Goal: Task Accomplishment & Management: Use online tool/utility

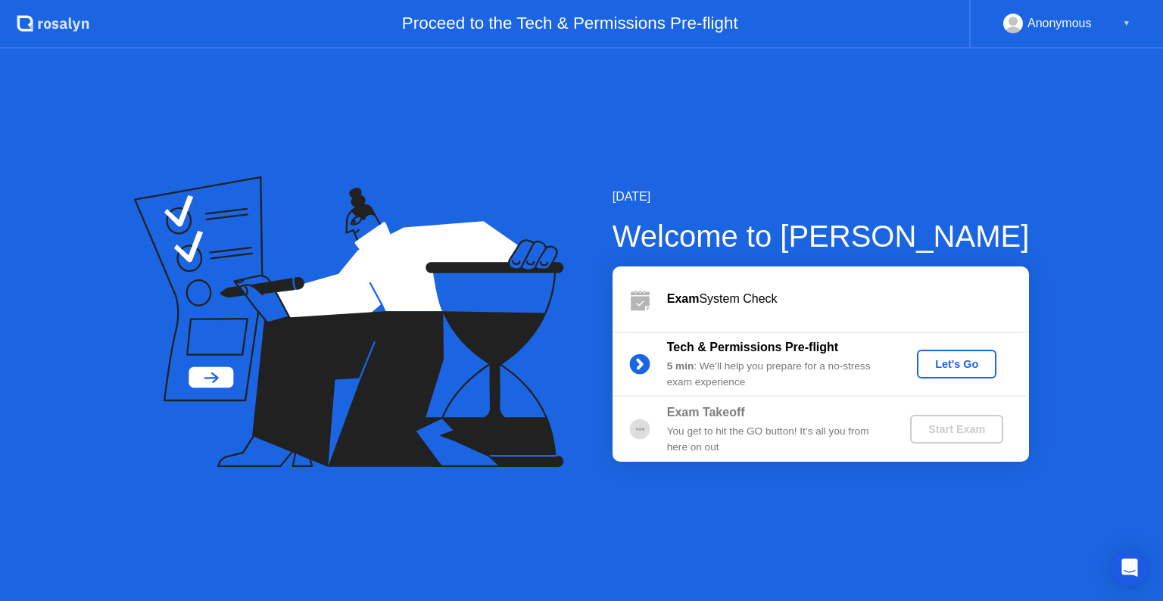
click at [968, 360] on div "Let's Go" at bounding box center [956, 364] width 67 height 12
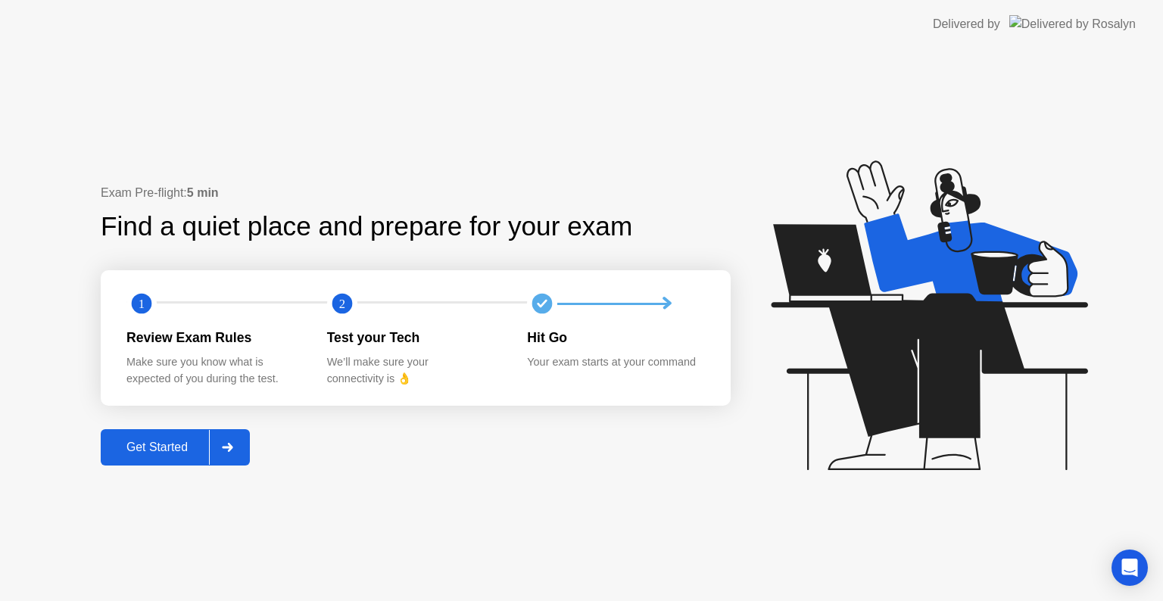
click at [151, 451] on div "Get Started" at bounding box center [157, 448] width 104 height 14
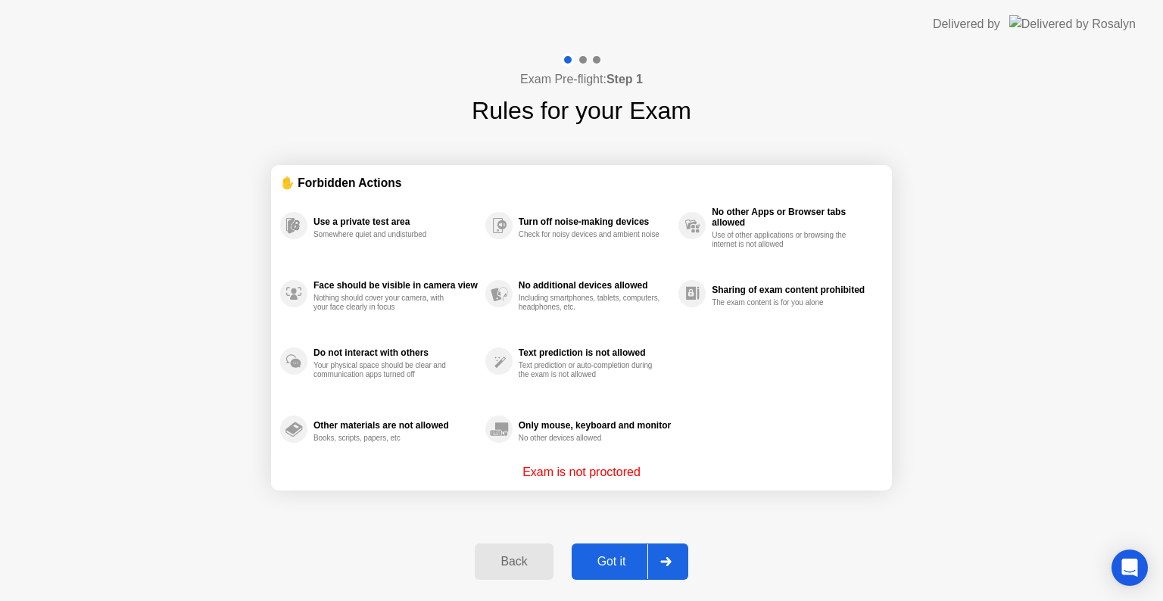
click at [610, 570] on button "Got it" at bounding box center [630, 562] width 117 height 36
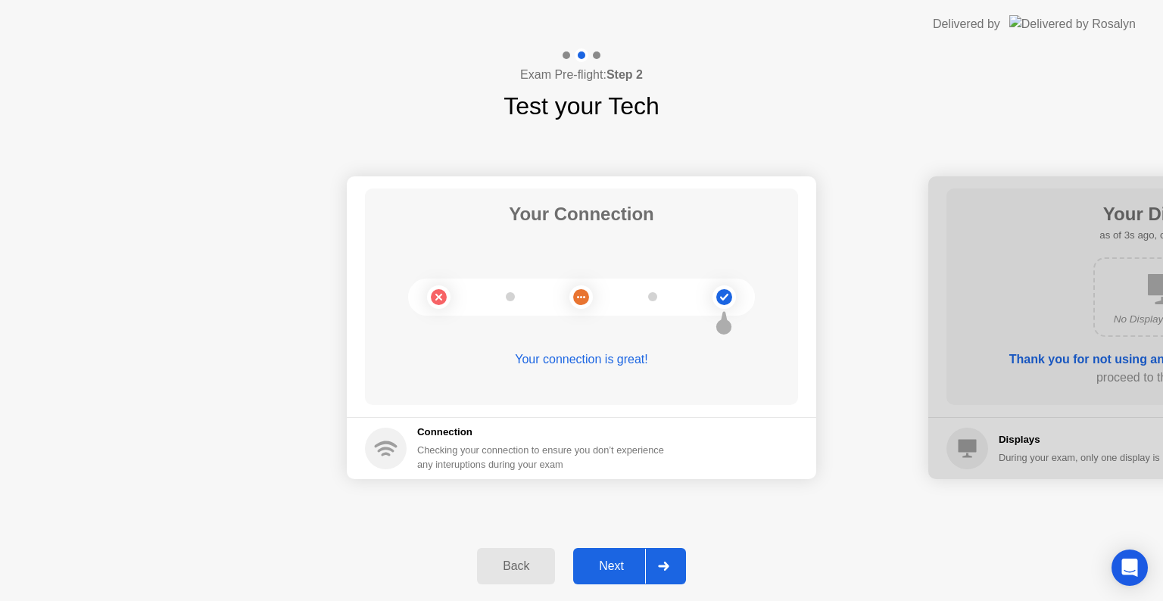
click at [612, 567] on div "Next" at bounding box center [611, 567] width 67 height 14
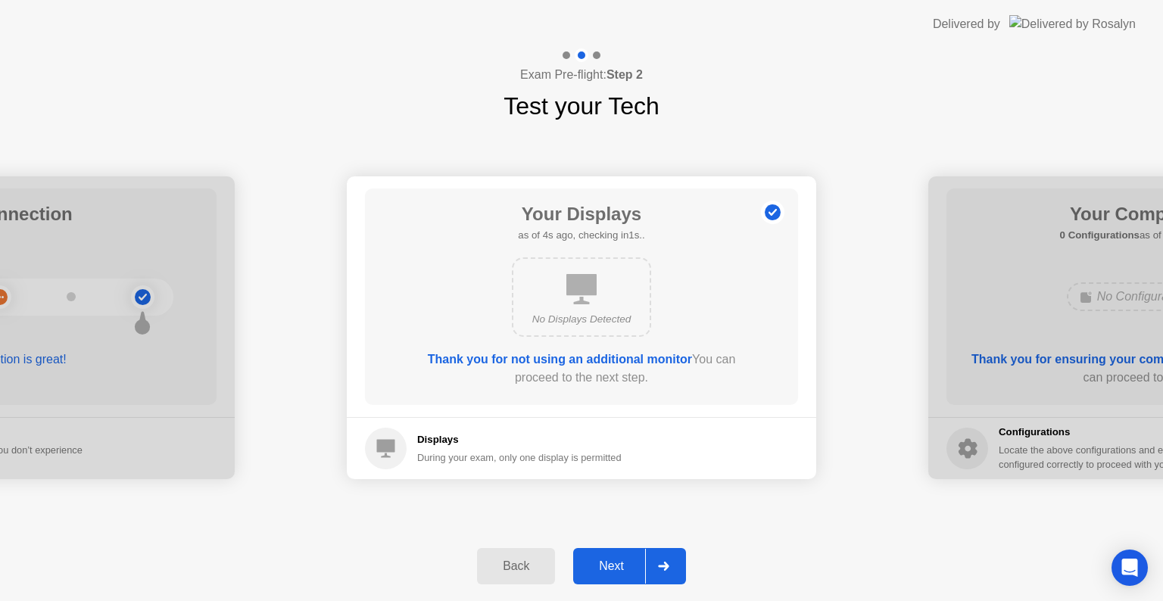
click at [615, 569] on div "Next" at bounding box center [611, 567] width 67 height 14
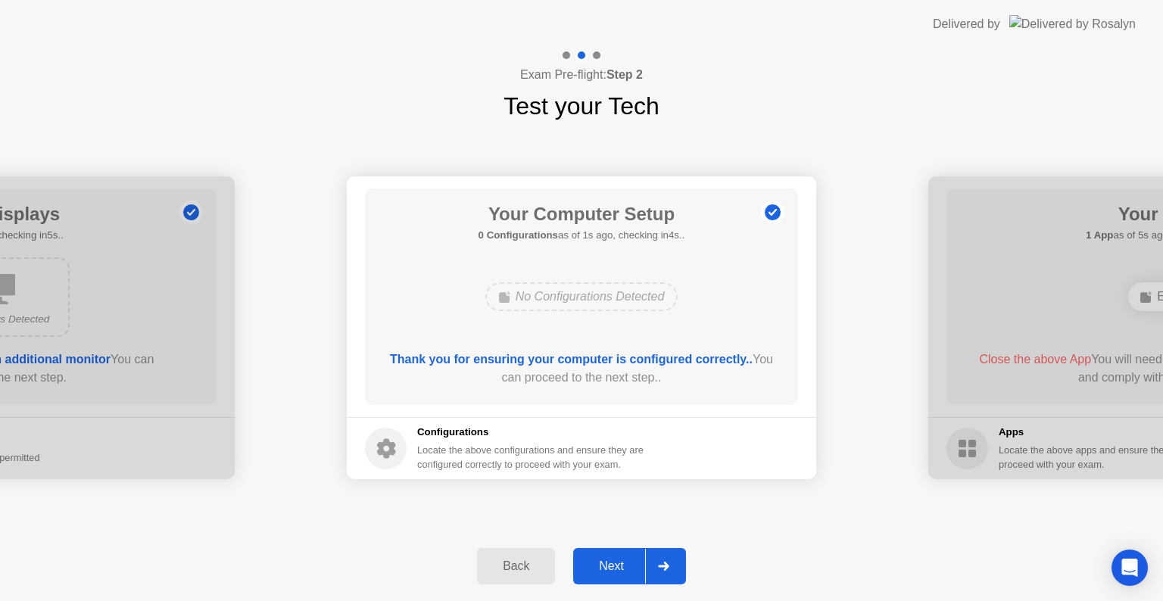
click at [615, 560] on div "Next" at bounding box center [611, 567] width 67 height 14
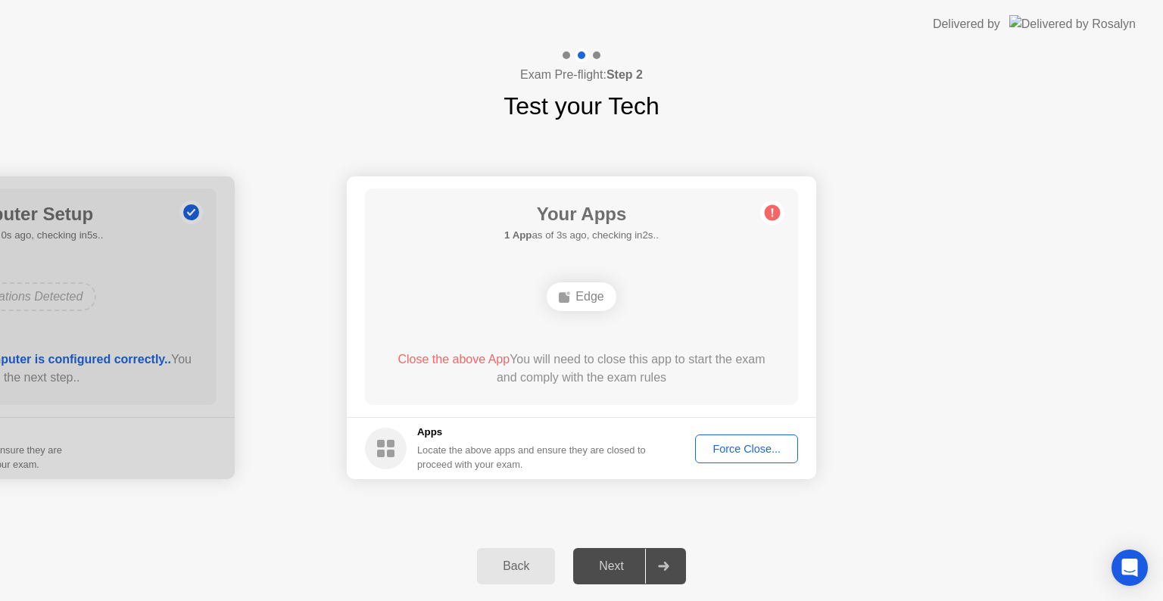
click at [772, 451] on div "Force Close..." at bounding box center [746, 449] width 92 height 12
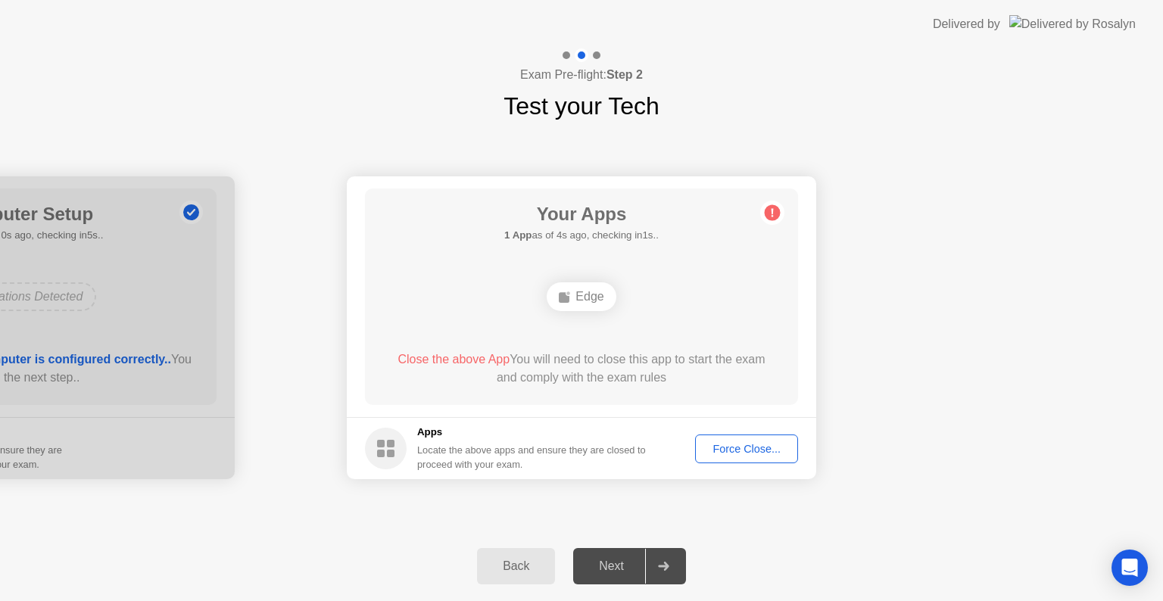
click at [738, 451] on div "Force Close..." at bounding box center [746, 449] width 92 height 12
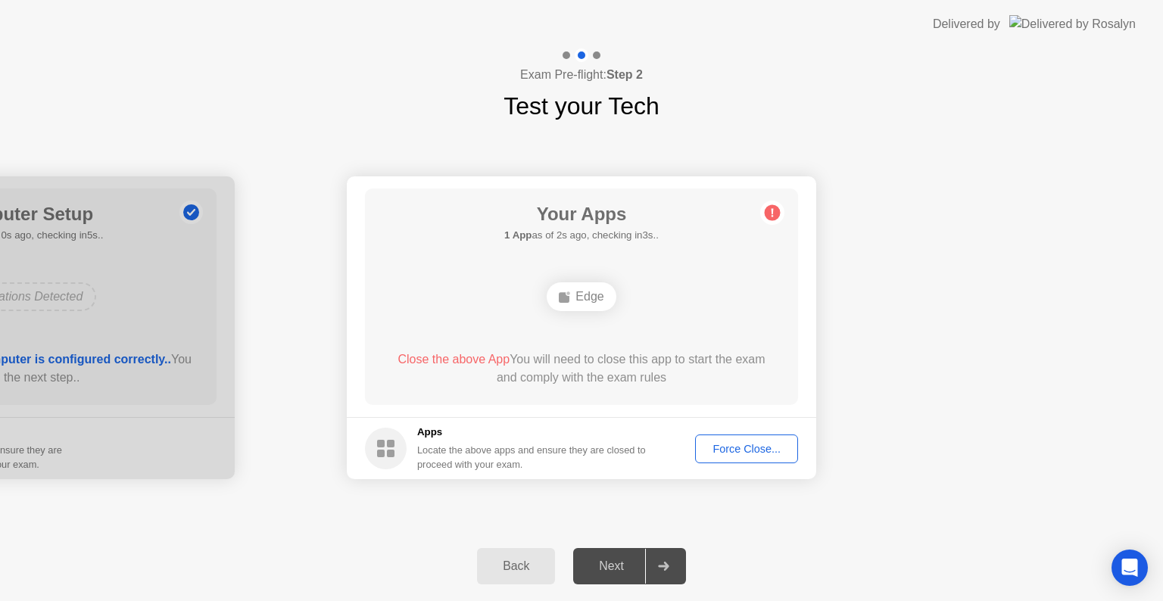
click at [739, 447] on div "Force Close..." at bounding box center [746, 449] width 92 height 12
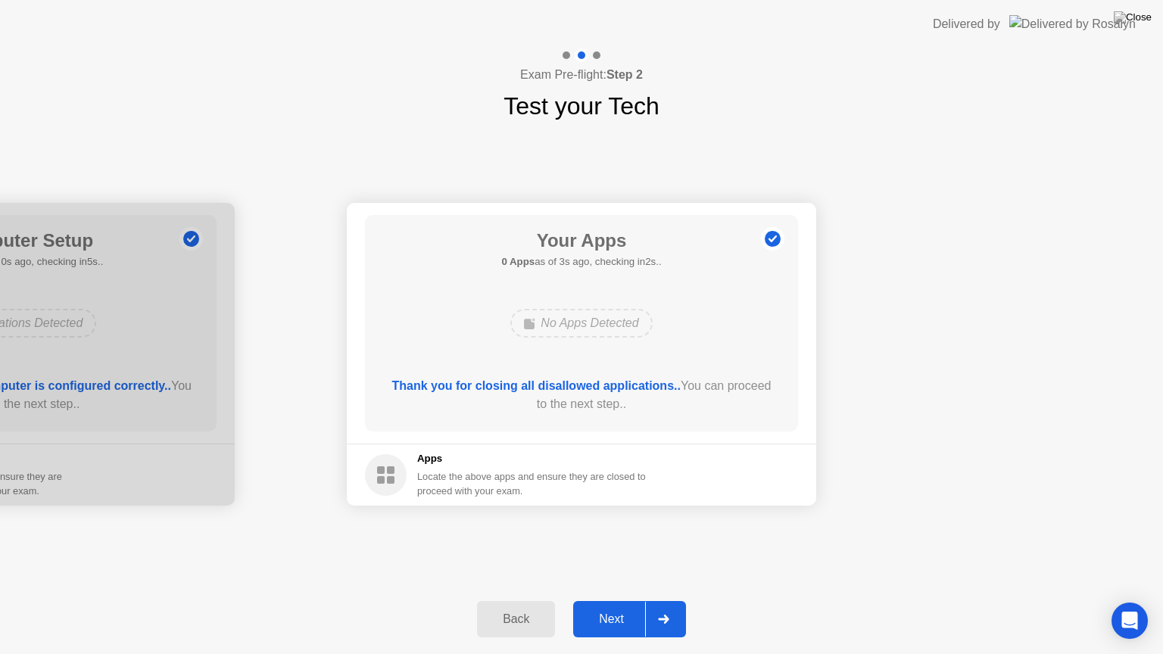
click at [619, 600] on div "Next" at bounding box center [611, 620] width 67 height 14
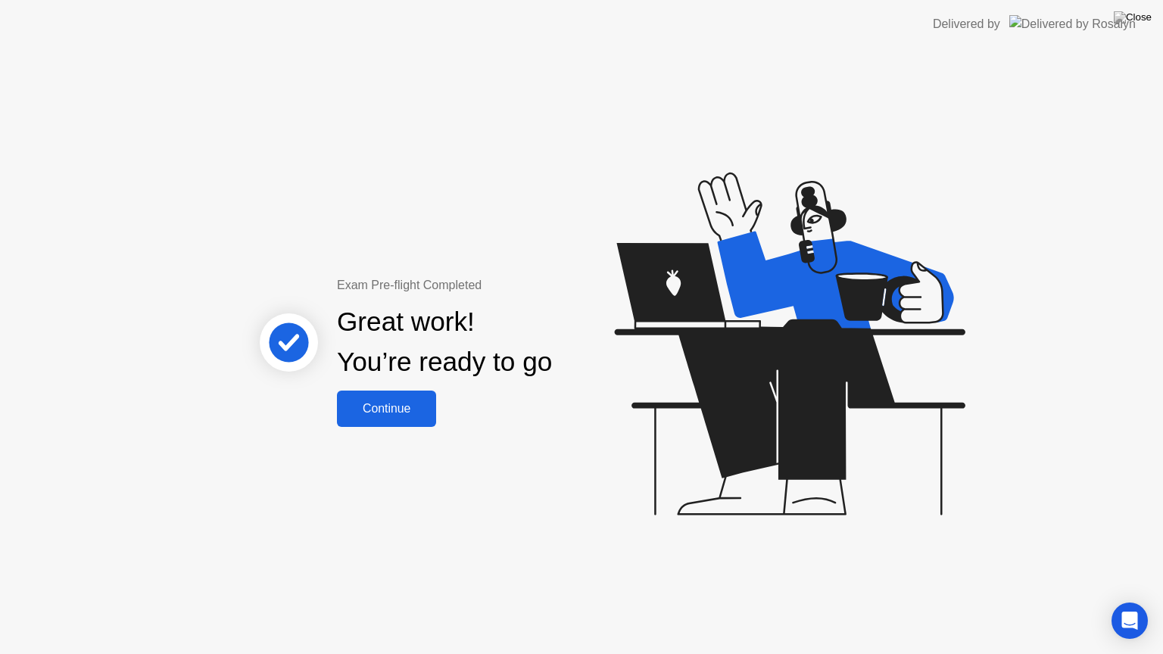
click at [401, 411] on div "Continue" at bounding box center [386, 409] width 90 height 14
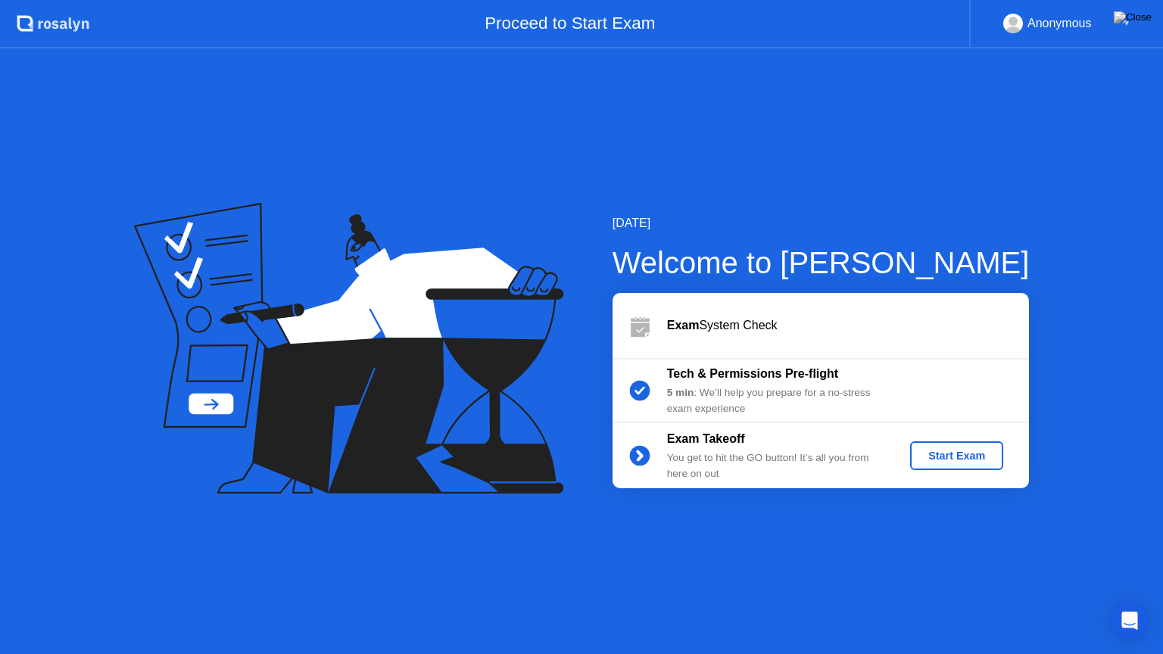
click at [956, 457] on div "Start Exam" at bounding box center [956, 456] width 81 height 12
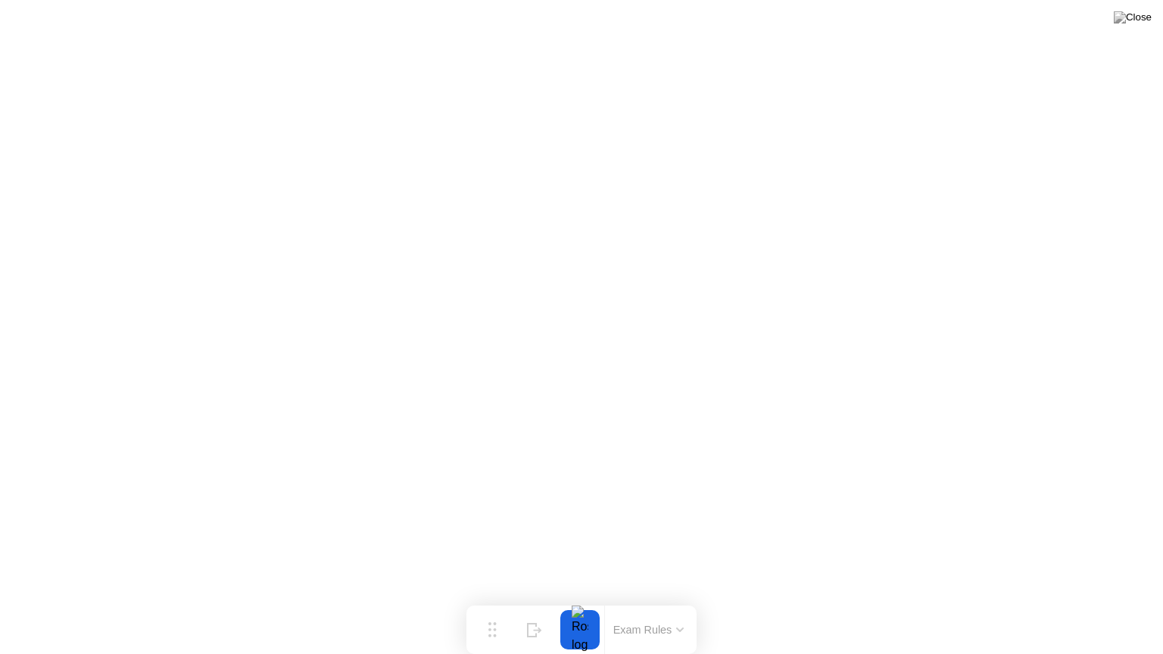
drag, startPoint x: 597, startPoint y: 653, endPoint x: 609, endPoint y: 610, distance: 45.6
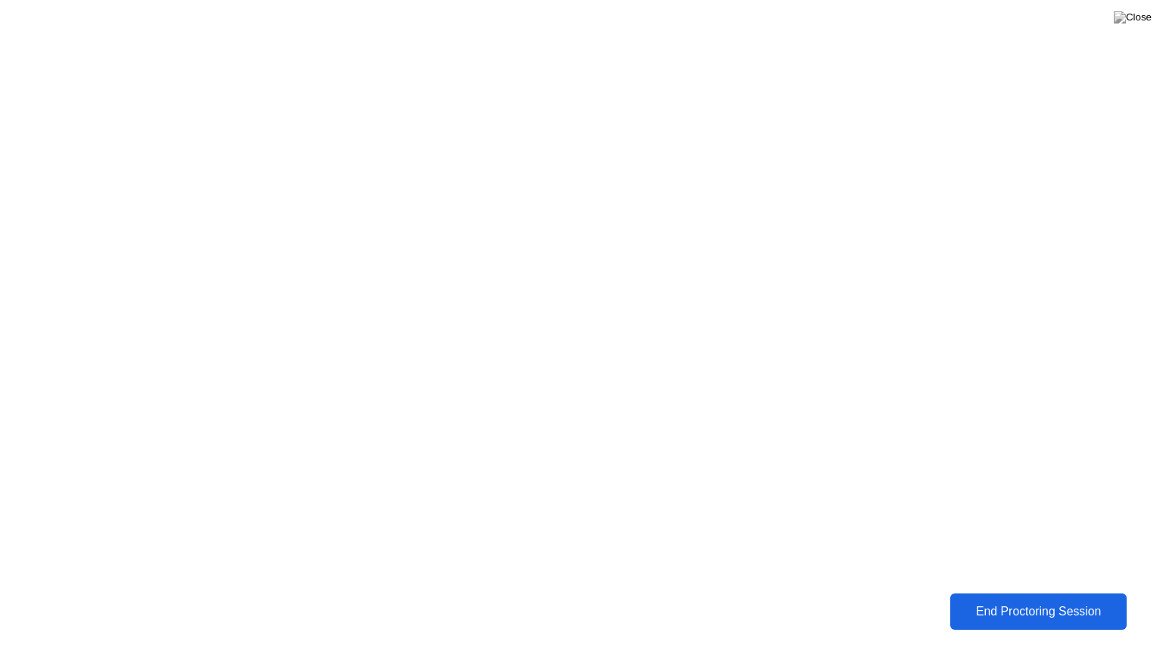
click at [1010, 600] on div "End Proctoring Session" at bounding box center [1038, 612] width 167 height 14
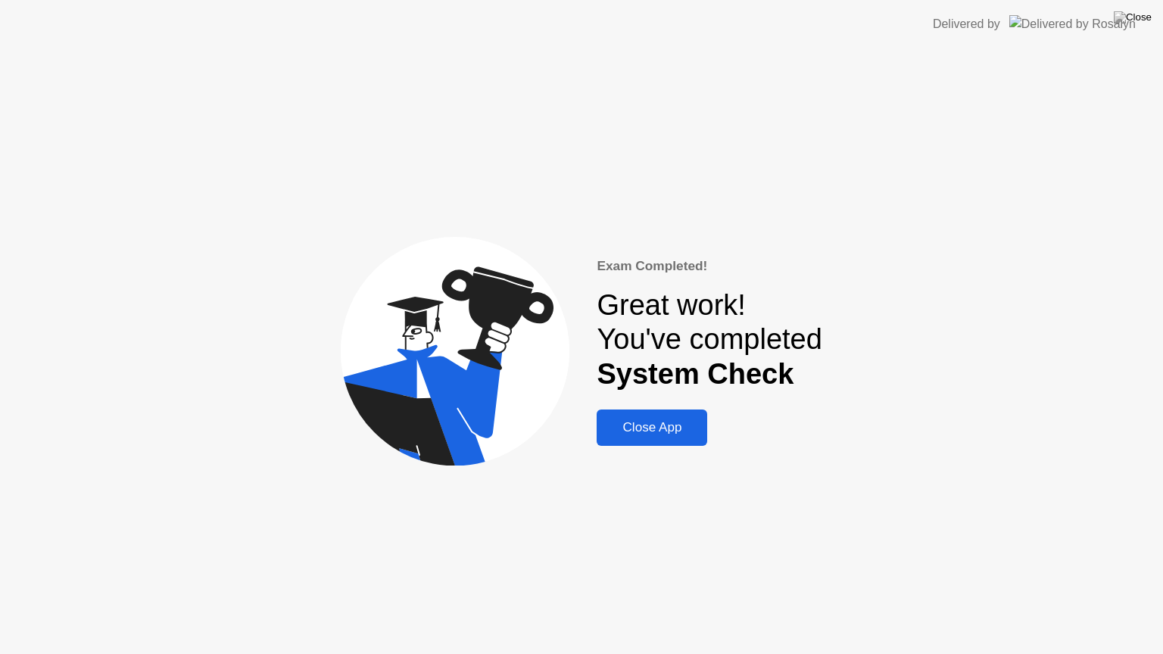
click at [679, 427] on div "Close App" at bounding box center [651, 427] width 101 height 15
